Goal: Information Seeking & Learning: Learn about a topic

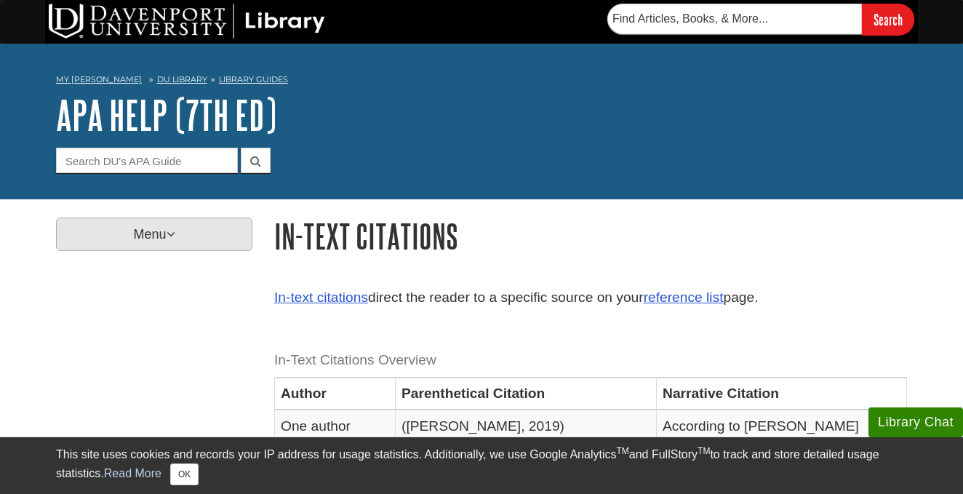
click at [166, 242] on p "Menu" at bounding box center [154, 233] width 196 height 33
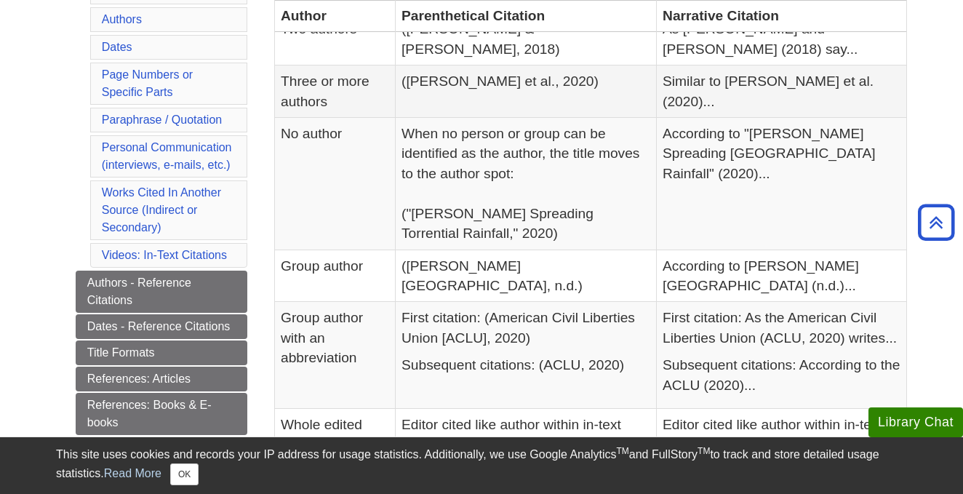
scroll to position [449, 0]
click at [229, 377] on link "References: Articles" at bounding box center [162, 378] width 172 height 25
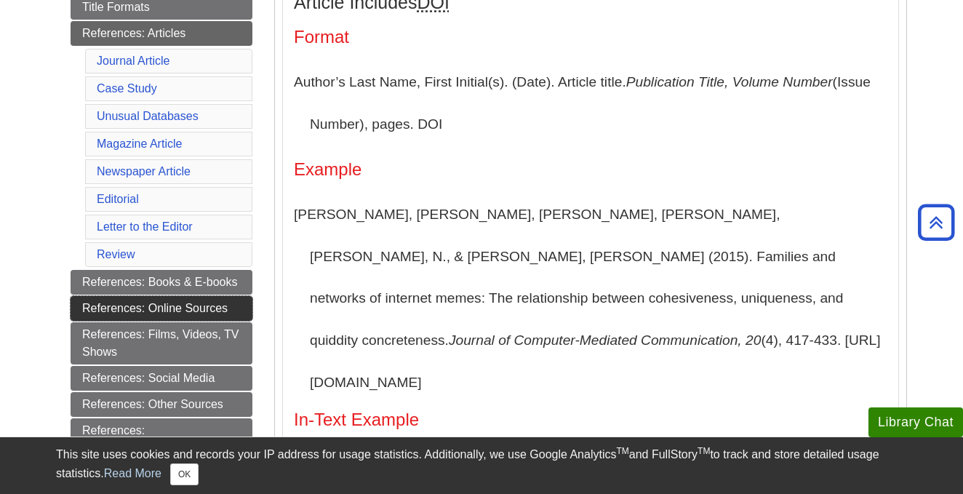
scroll to position [413, 0]
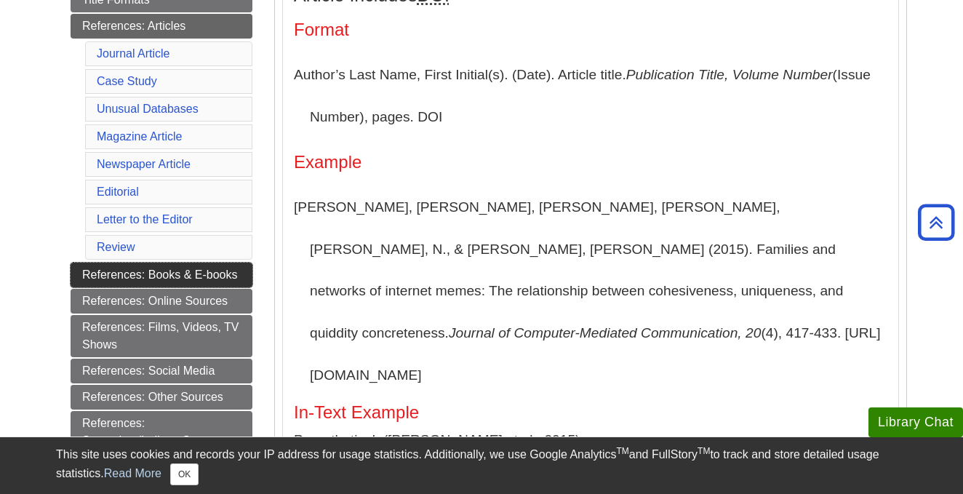
click at [187, 278] on link "References: Books & E-books" at bounding box center [162, 274] width 182 height 25
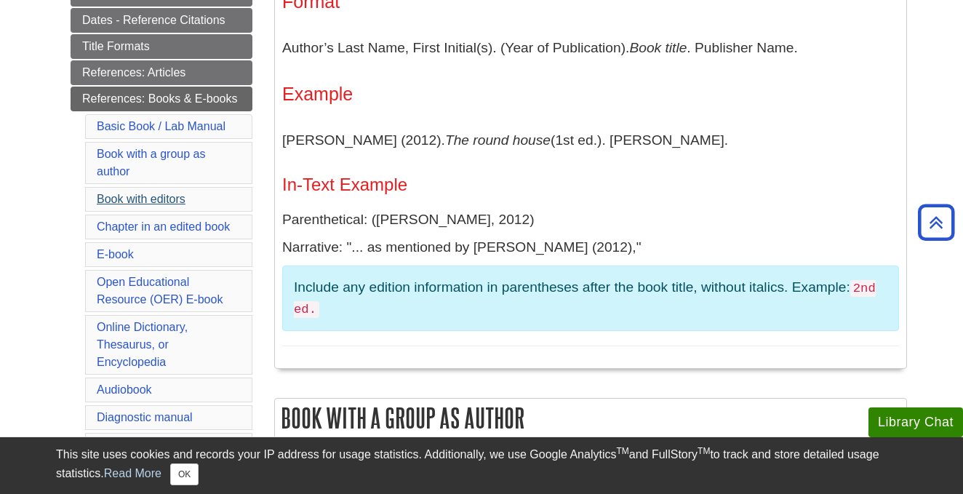
scroll to position [367, 0]
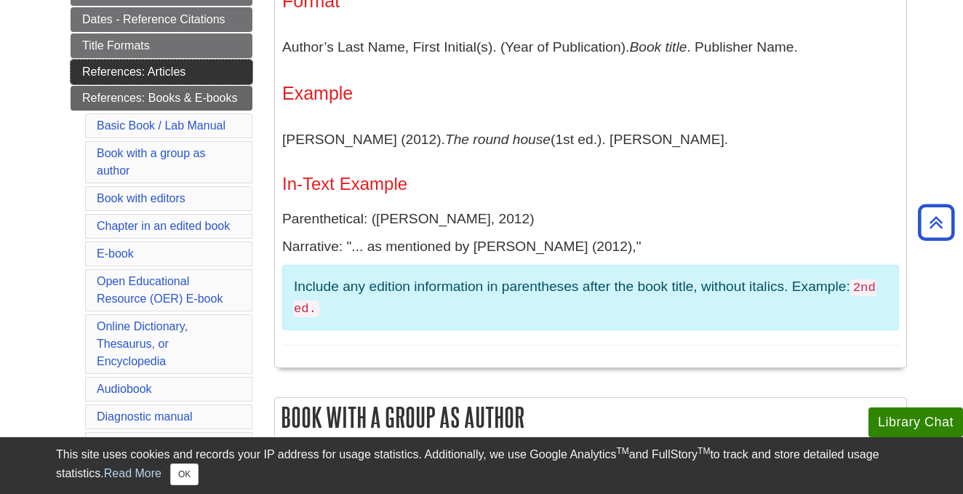
click at [166, 77] on link "References: Articles" at bounding box center [162, 72] width 182 height 25
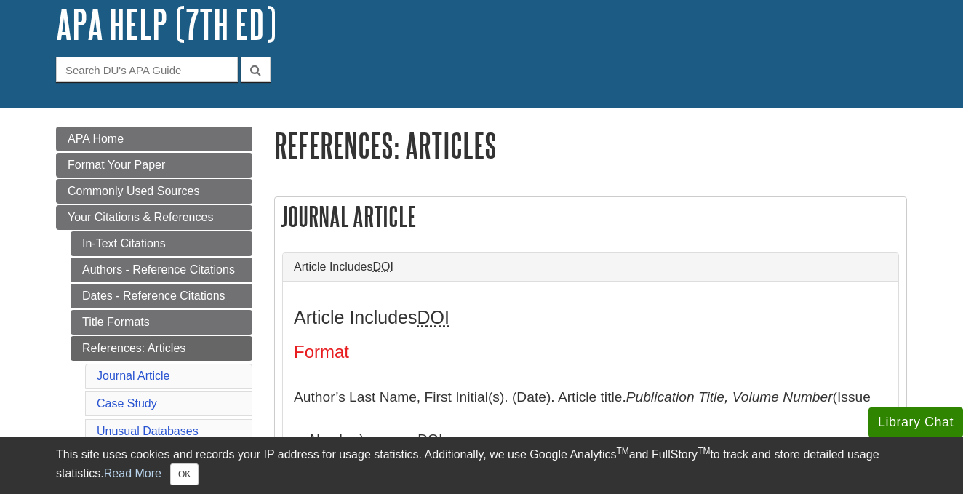
scroll to position [92, 0]
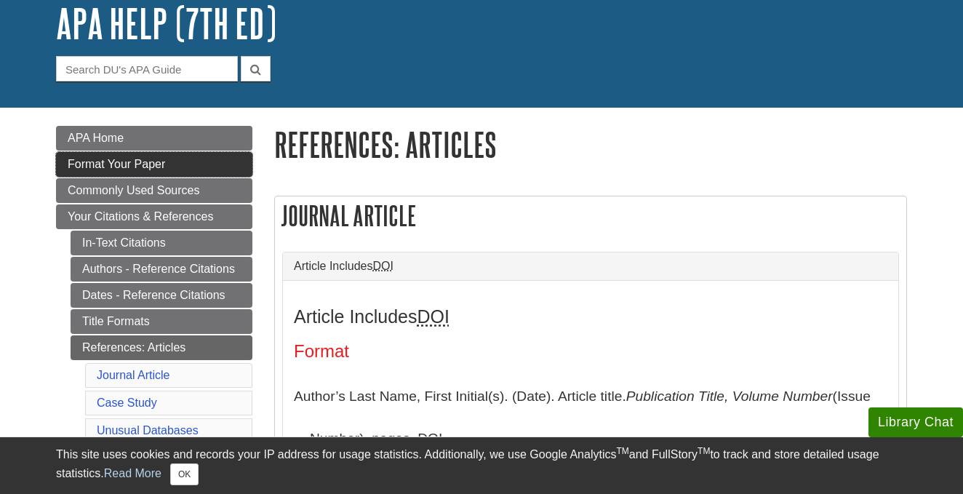
click at [147, 164] on span "Format Your Paper" at bounding box center [116, 164] width 97 height 12
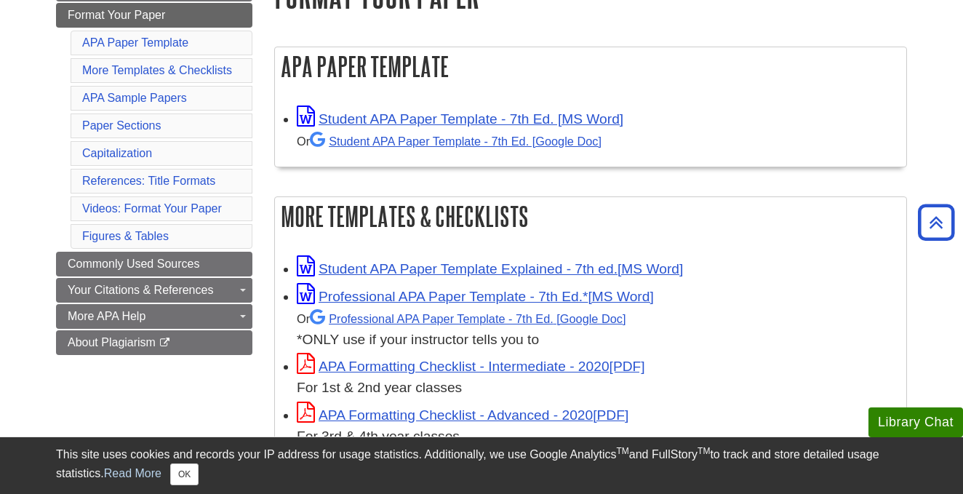
scroll to position [251, 0]
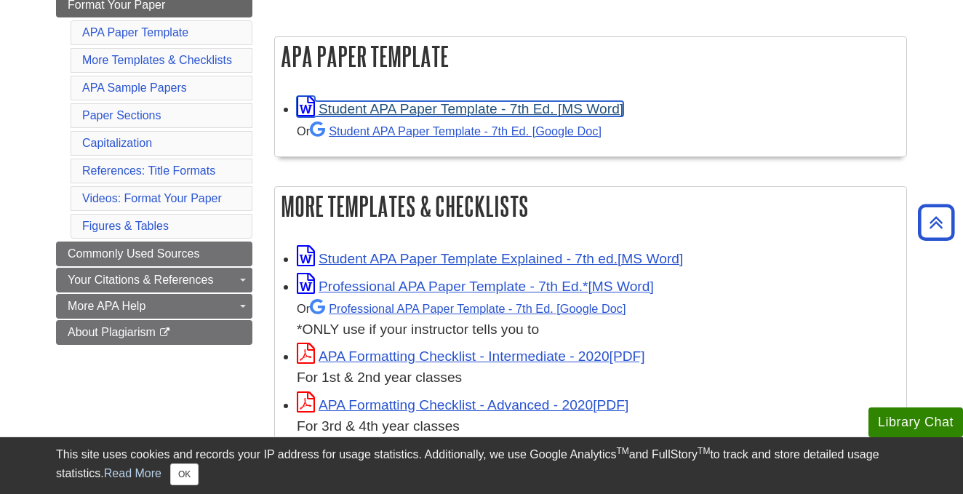
click at [462, 110] on link "Student APA Paper Template - 7th Ed. [MS Word]" at bounding box center [460, 108] width 326 height 15
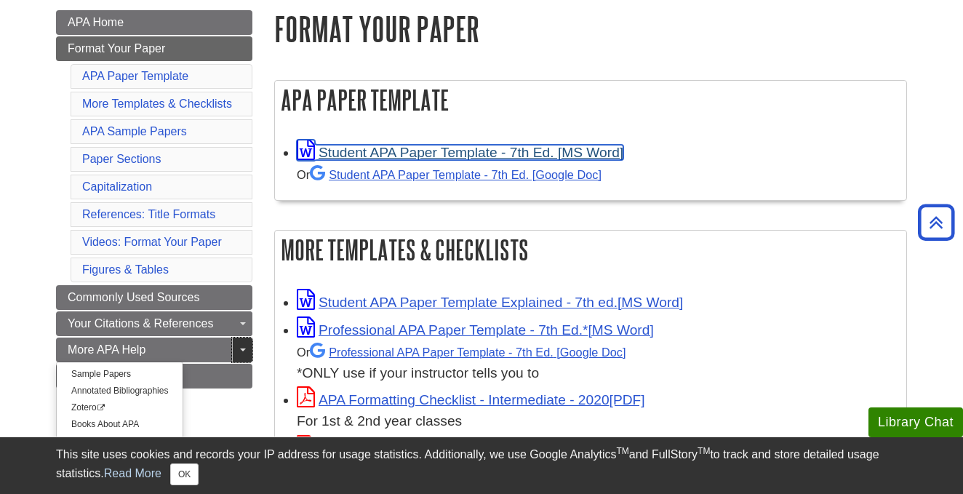
scroll to position [227, 0]
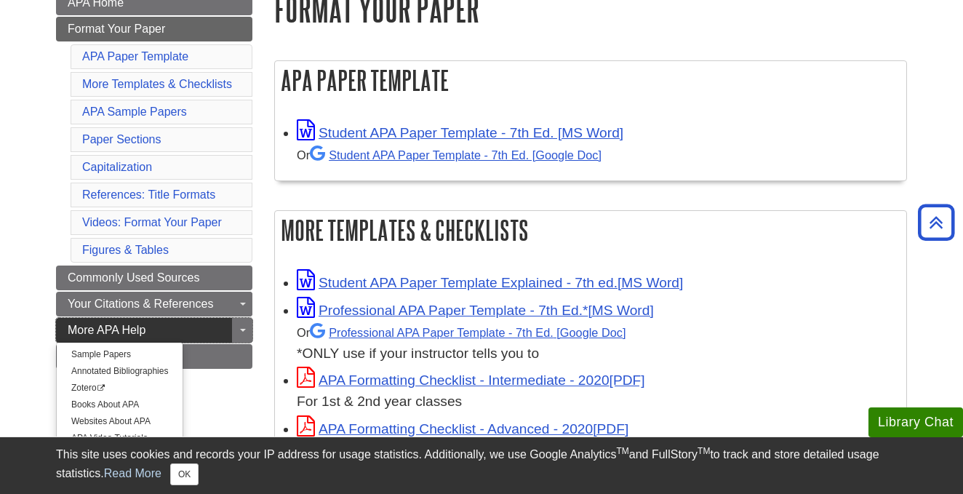
click at [158, 331] on link "More APA Help" at bounding box center [154, 330] width 196 height 25
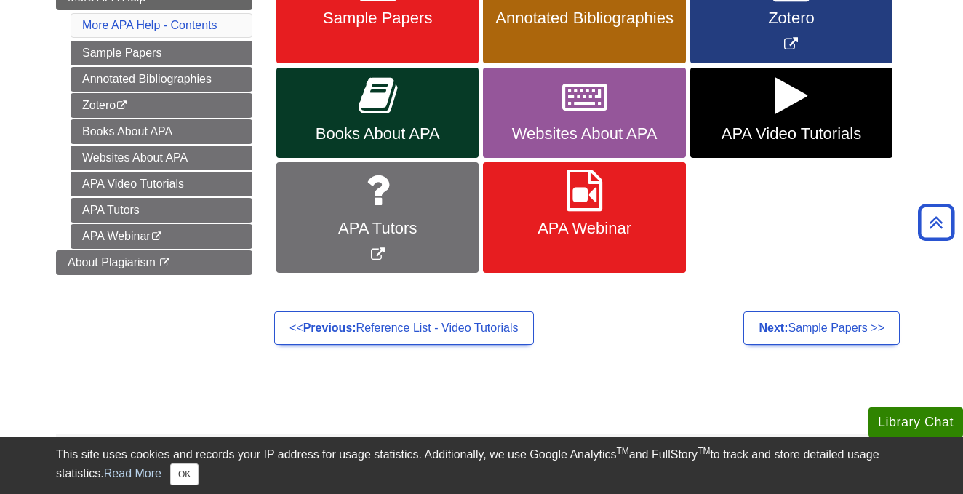
scroll to position [292, 0]
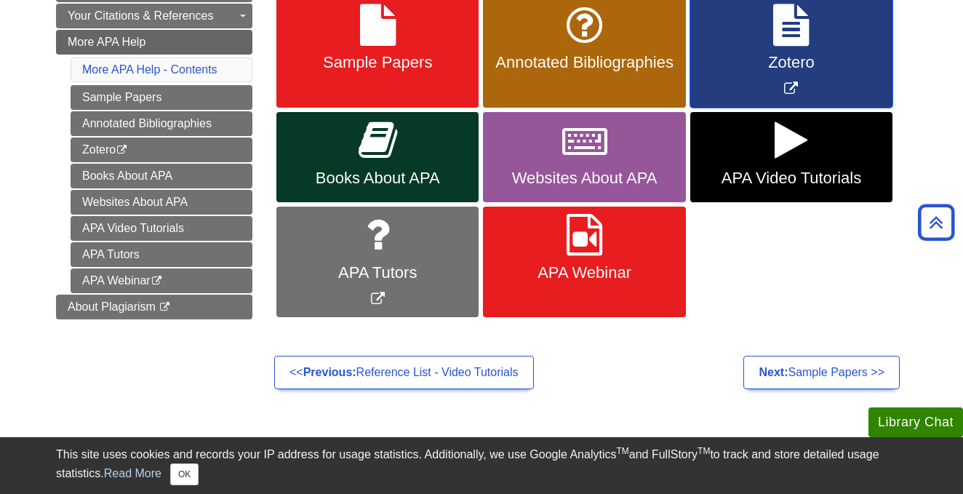
click at [770, 91] on link "Zotero" at bounding box center [791, 52] width 202 height 111
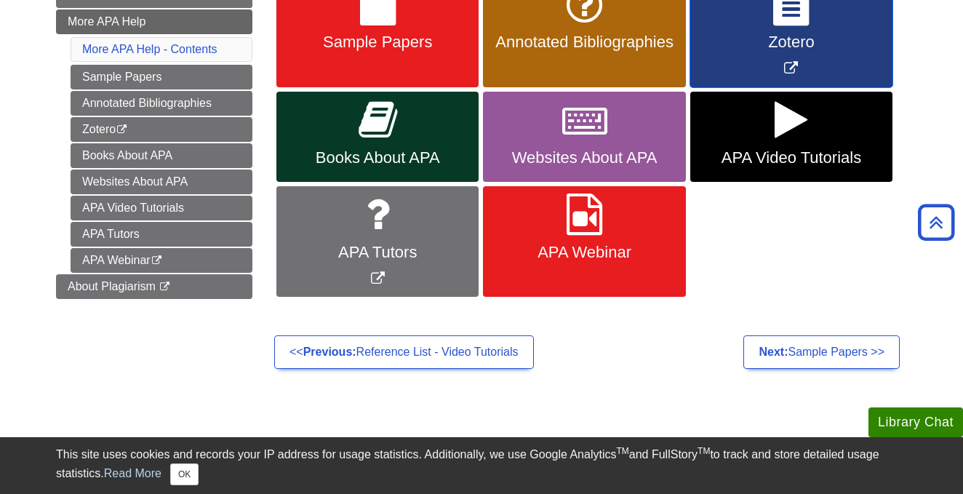
scroll to position [260, 0]
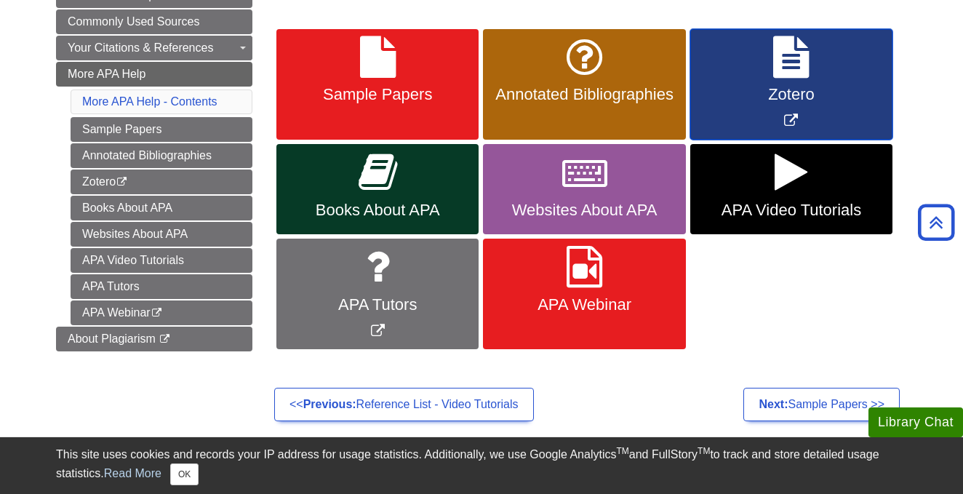
click at [832, 104] on link "Zotero" at bounding box center [791, 84] width 202 height 111
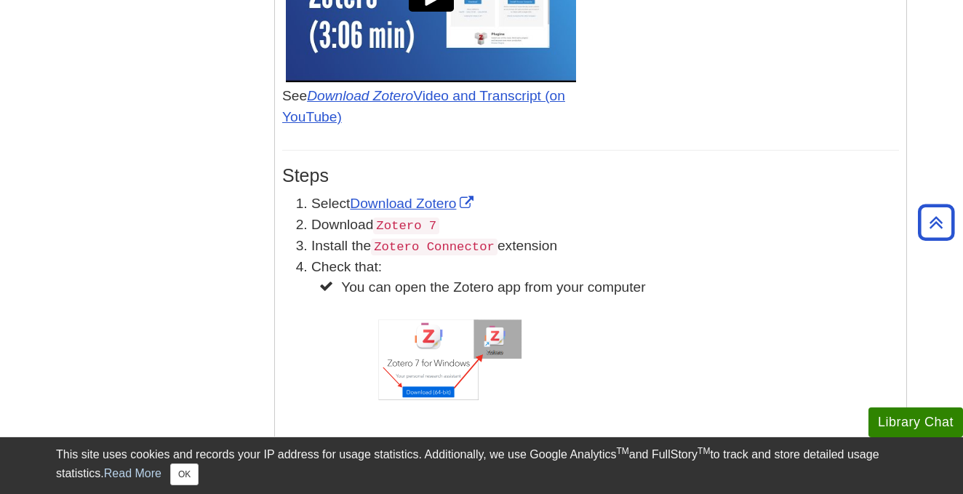
scroll to position [1080, 0]
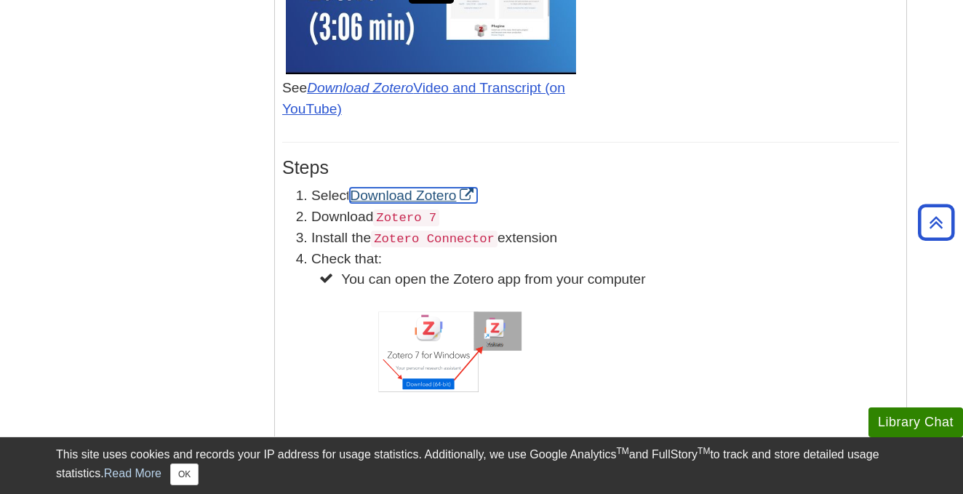
click at [426, 198] on link "Download Zotero" at bounding box center [413, 195] width 127 height 15
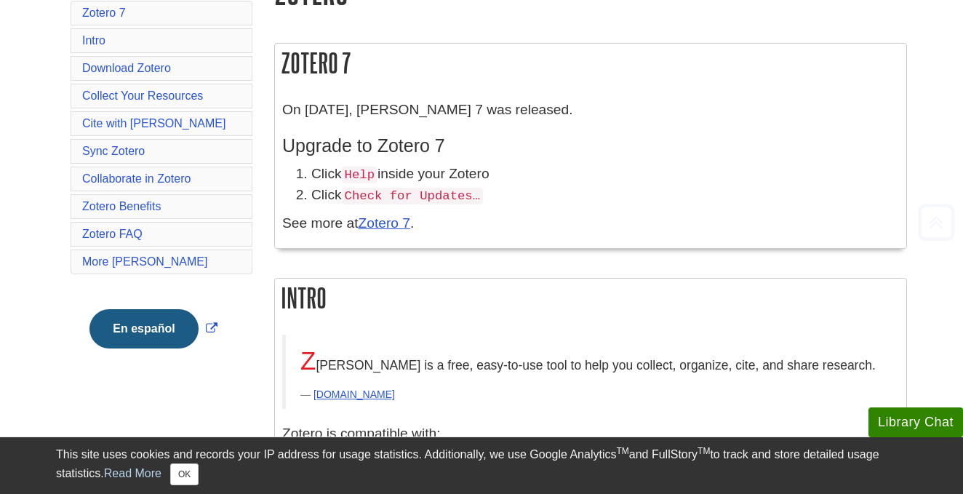
scroll to position [361, 0]
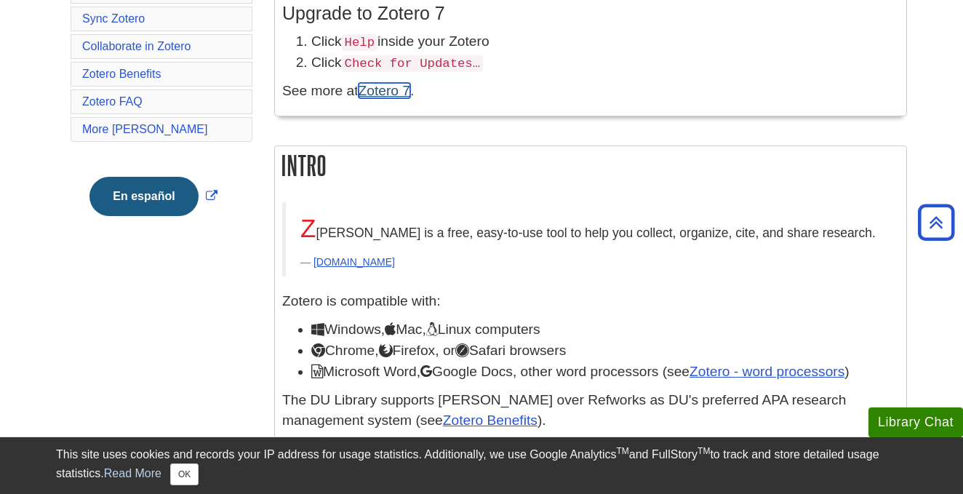
click at [399, 92] on link "Zotero 7" at bounding box center [384, 90] width 52 height 15
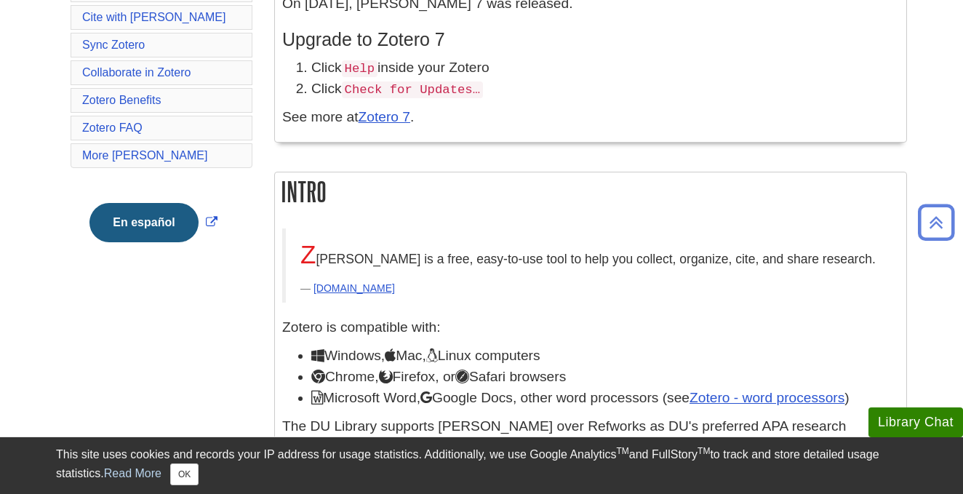
scroll to position [337, 0]
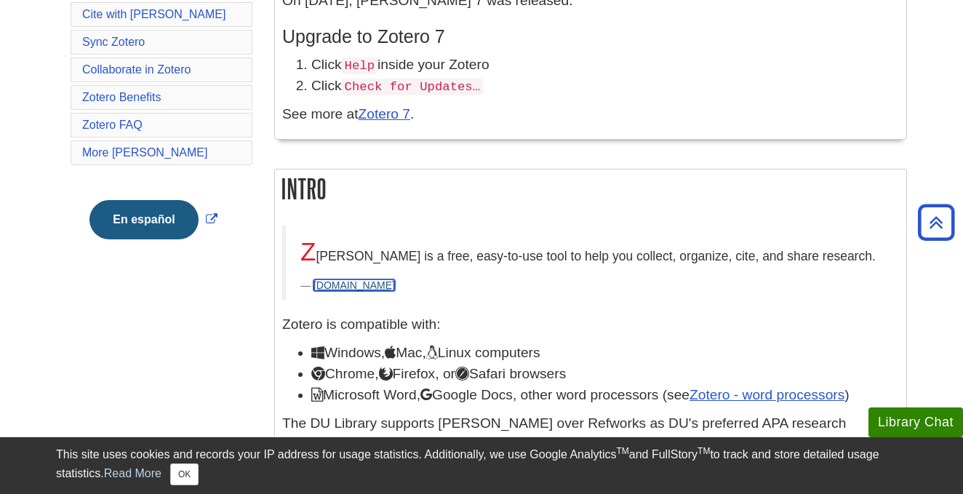
click at [347, 284] on link "[DOMAIN_NAME]" at bounding box center [353, 285] width 81 height 12
